Goal: Information Seeking & Learning: Learn about a topic

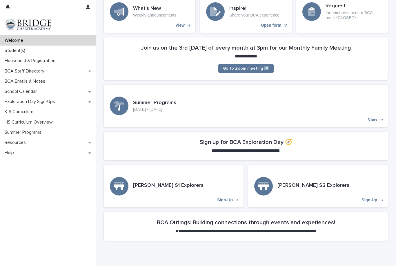
scroll to position [78, 0]
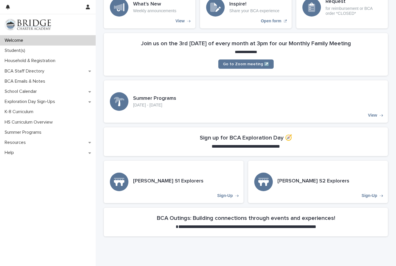
click at [14, 52] on p "Student(s)" at bounding box center [16, 51] width 28 height 6
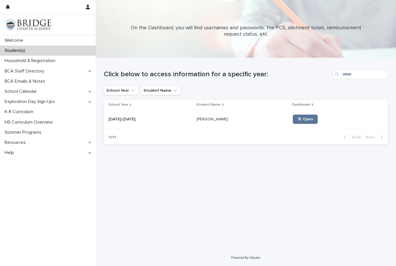
click at [304, 118] on span "🖱 Open" at bounding box center [306, 119] width 16 height 4
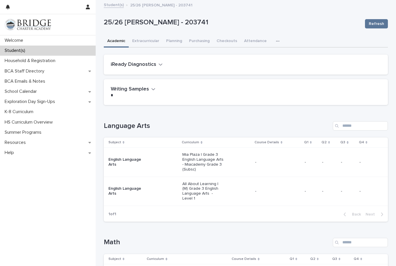
click at [143, 43] on button "Extracurricular" at bounding box center [146, 41] width 34 height 12
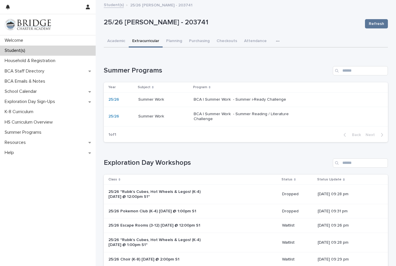
click at [245, 38] on button "Attendance" at bounding box center [256, 41] width 30 height 12
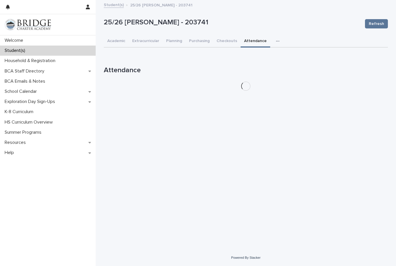
click at [273, 41] on button "button" at bounding box center [279, 41] width 13 height 12
click at [249, 60] on button "General" at bounding box center [259, 56] width 38 height 9
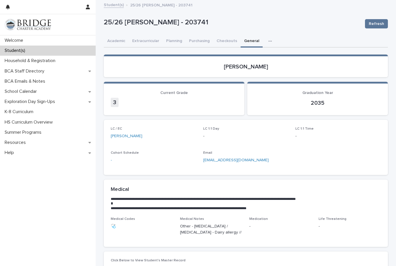
click at [147, 40] on button "Extracurricular" at bounding box center [146, 41] width 34 height 12
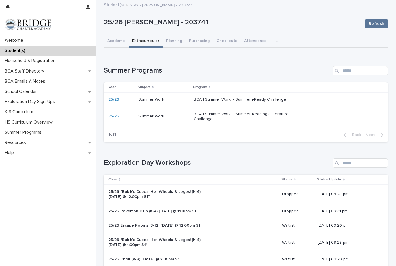
click at [140, 114] on p "Summer Work" at bounding box center [151, 116] width 27 height 6
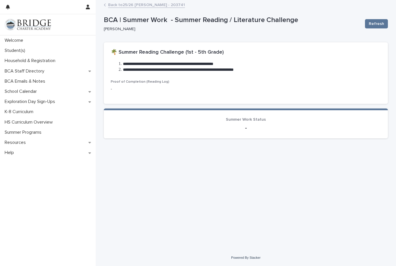
click at [12, 133] on p "Summer Programs" at bounding box center [24, 133] width 44 height 6
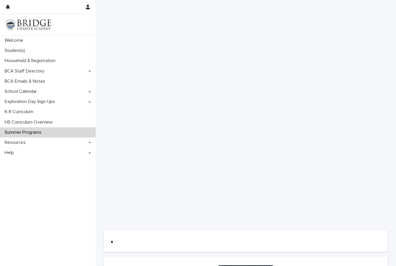
scroll to position [121, 0]
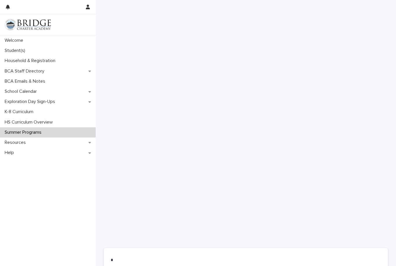
click at [6, 83] on p "BCA Emails & Notes" at bounding box center [26, 82] width 48 height 6
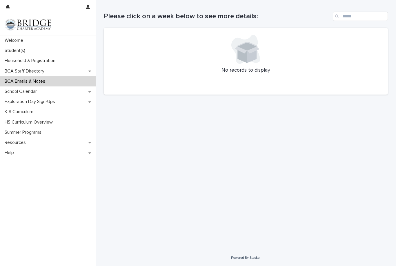
click at [1, 42] on div "Welcome" at bounding box center [48, 40] width 96 height 10
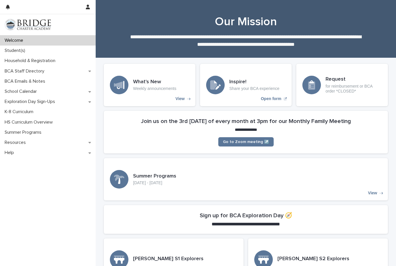
click at [6, 50] on p "Student(s)" at bounding box center [16, 51] width 28 height 6
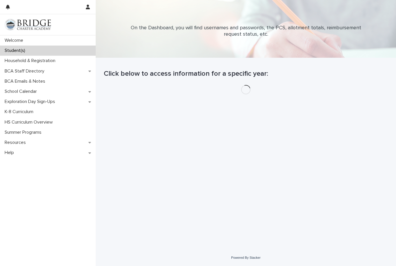
click at [11, 47] on div "Student(s)" at bounding box center [48, 51] width 96 height 10
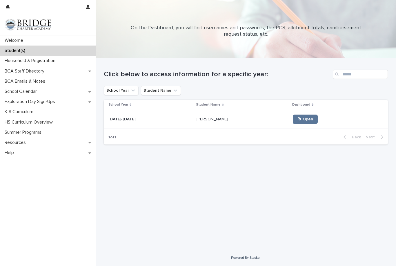
click at [8, 41] on p "Welcome" at bounding box center [15, 41] width 26 height 6
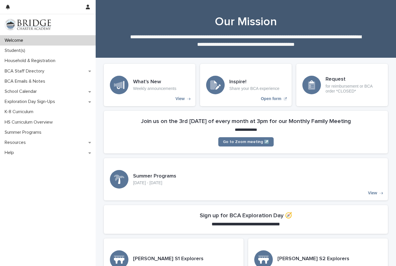
click at [139, 84] on h3 "What's New" at bounding box center [154, 82] width 43 height 6
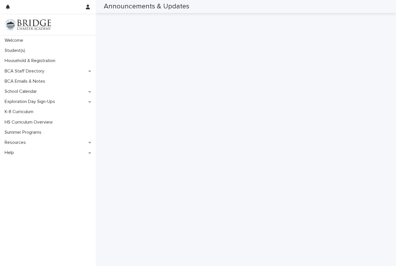
scroll to position [253, 0]
click at [11, 61] on p "Household & Registration" at bounding box center [31, 61] width 58 height 6
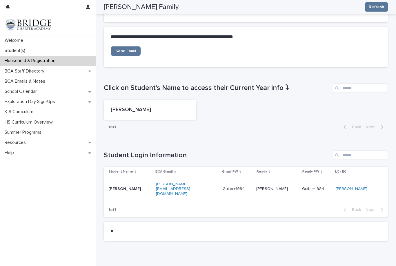
scroll to position [197, 0]
click at [12, 70] on p "BCA Staff Directory" at bounding box center [25, 71] width 47 height 6
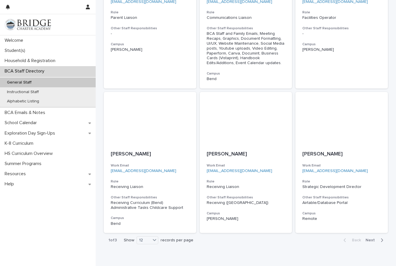
scroll to position [432, 0]
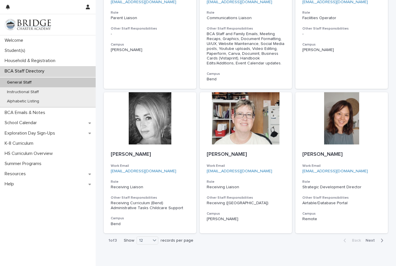
click at [374, 238] on span "Next" at bounding box center [372, 240] width 13 height 4
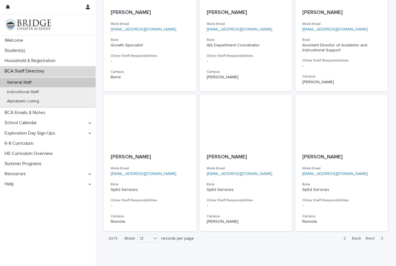
scroll to position [395, 0]
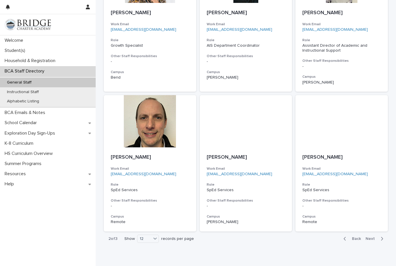
click at [373, 237] on span "Next" at bounding box center [372, 239] width 13 height 4
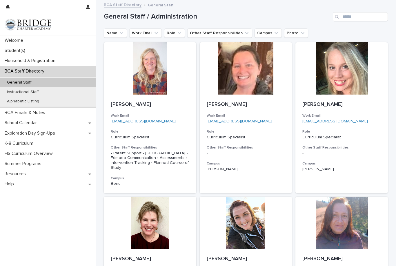
click at [12, 90] on p "Instructional Staff" at bounding box center [22, 92] width 41 height 5
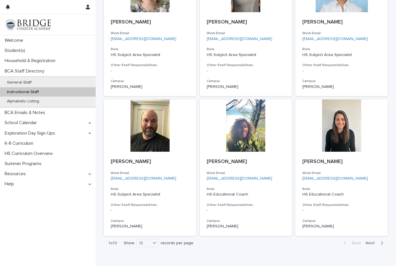
scroll to position [391, 0]
click at [374, 236] on div "Back Next" at bounding box center [363, 243] width 49 height 14
click at [373, 241] on span "Next" at bounding box center [372, 243] width 13 height 4
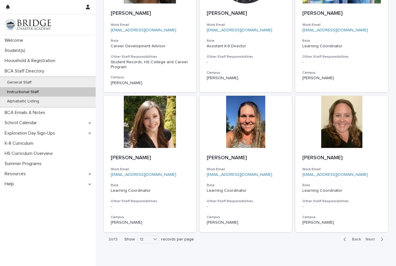
scroll to position [372, 0]
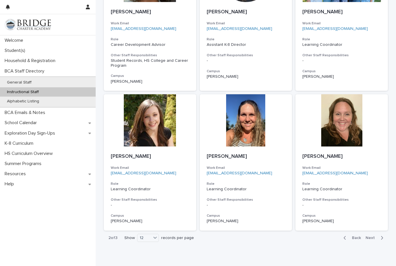
click at [381, 231] on div "Back Next" at bounding box center [363, 238] width 49 height 14
click at [378, 236] on span "Next" at bounding box center [372, 238] width 13 height 4
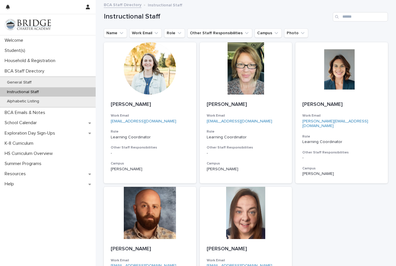
click at [0, 50] on div "Student(s)" at bounding box center [48, 51] width 96 height 10
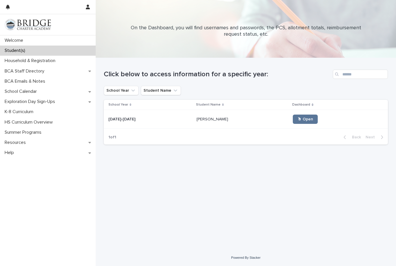
click at [144, 122] on div "[DATE]-[DATE] [DATE]-[DATE]" at bounding box center [150, 120] width 84 height 10
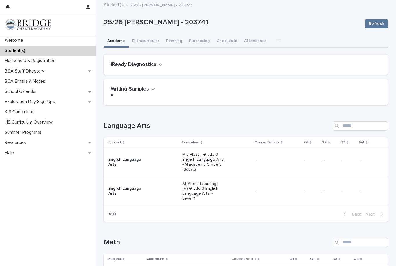
click at [14, 94] on p "School Calendar" at bounding box center [21, 92] width 39 height 6
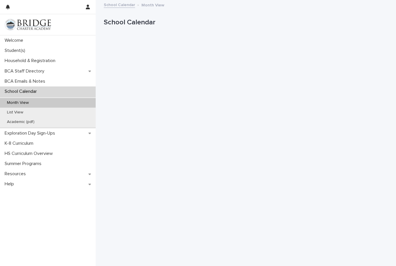
click at [10, 42] on p "Welcome" at bounding box center [15, 41] width 26 height 6
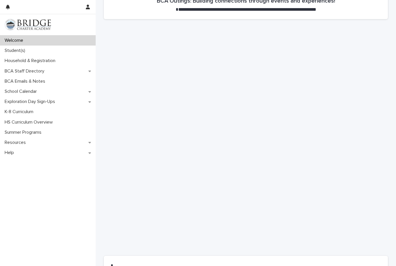
scroll to position [282, 0]
